Goal: Task Accomplishment & Management: Use online tool/utility

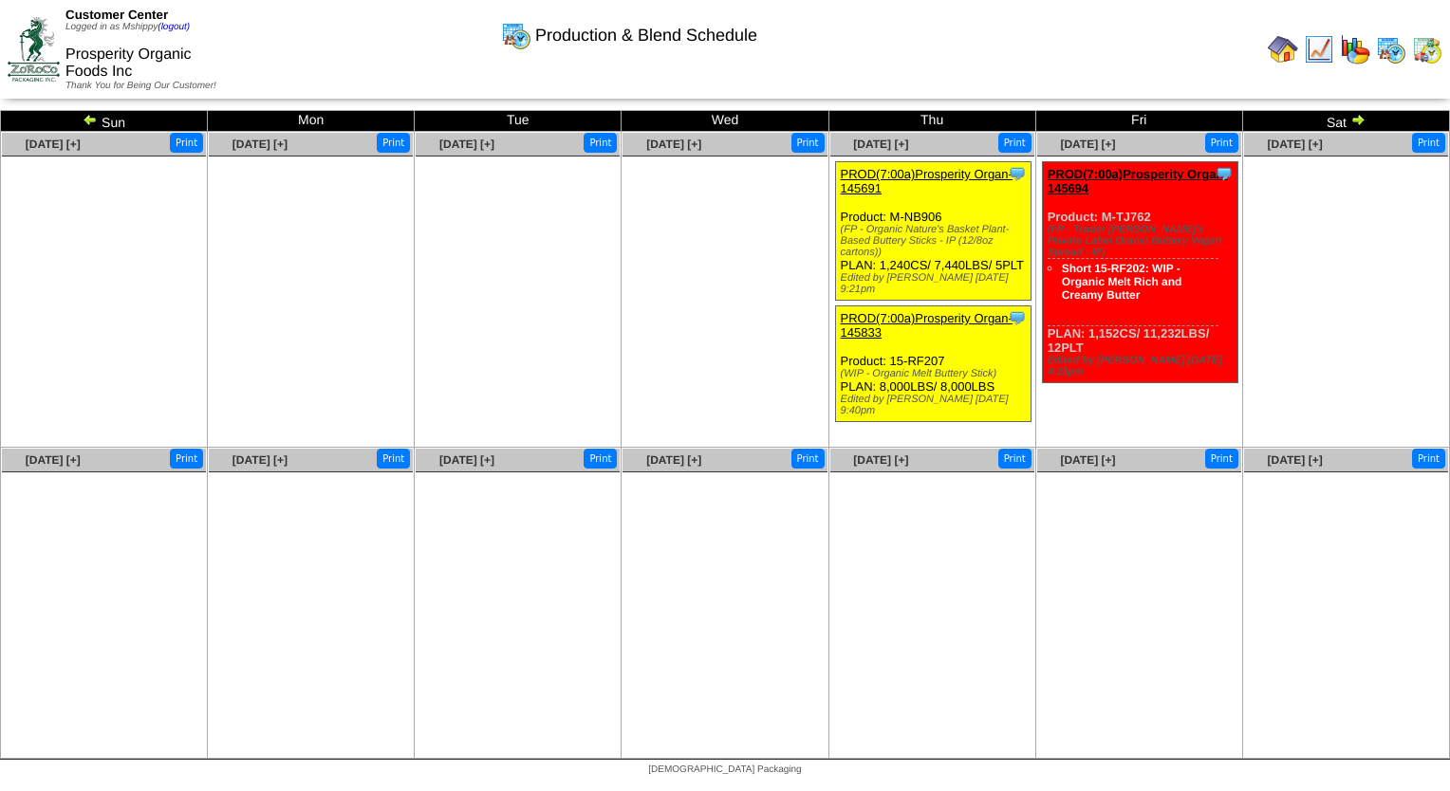
click at [1386, 51] on img at bounding box center [1391, 49] width 30 height 30
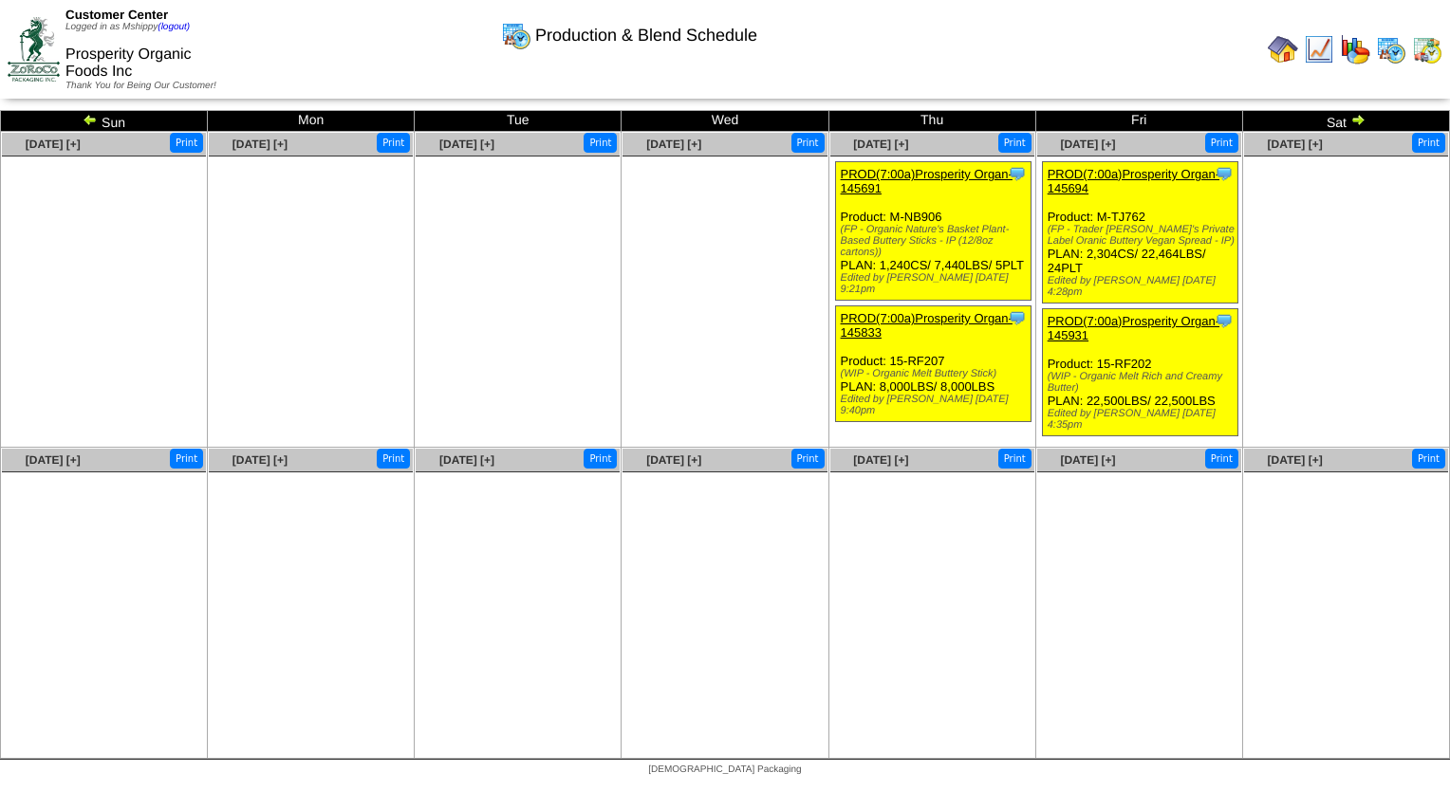
click at [83, 122] on img at bounding box center [90, 119] width 15 height 15
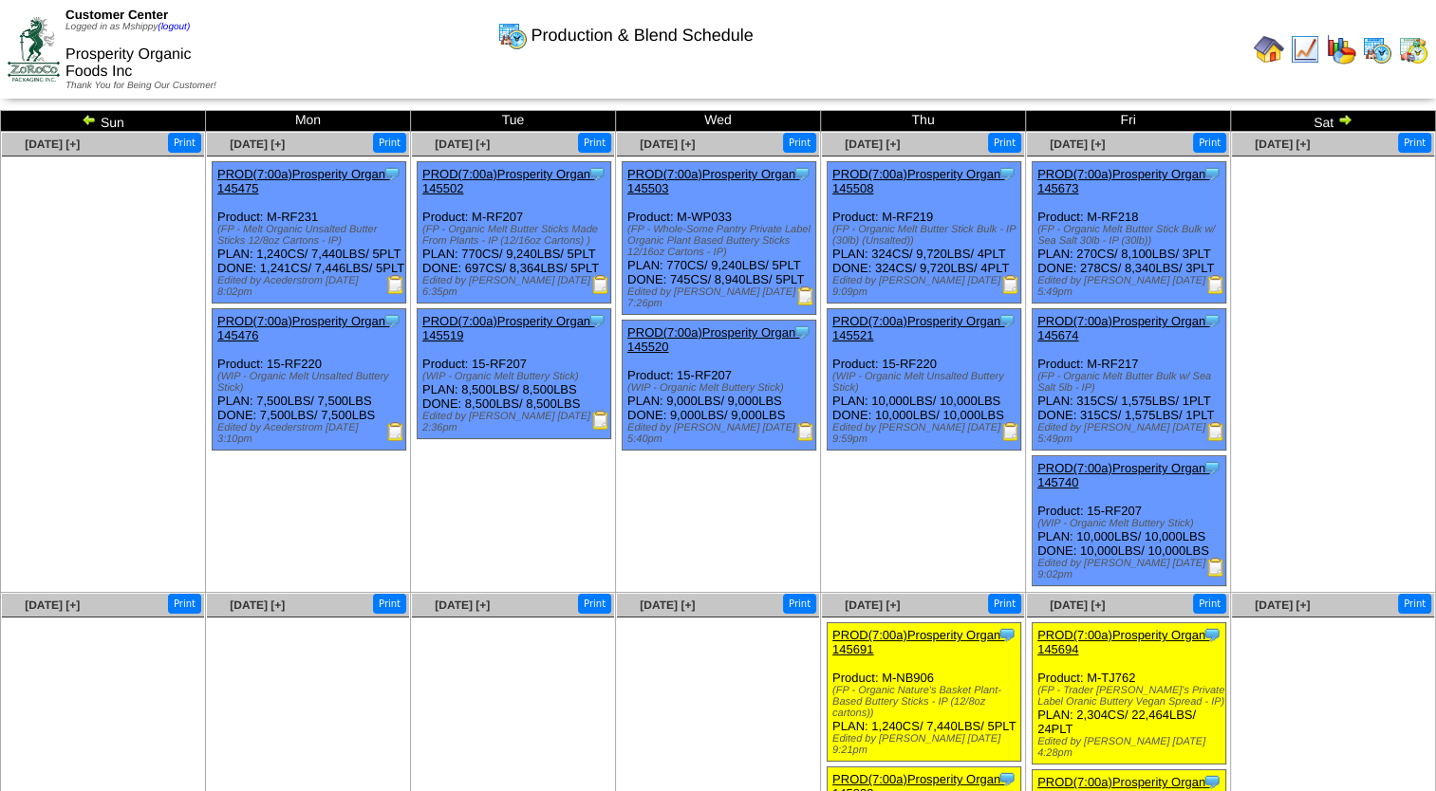
click at [1218, 426] on img at bounding box center [1215, 431] width 19 height 19
click at [1211, 279] on img at bounding box center [1215, 284] width 19 height 19
